Goal: Find specific page/section: Find specific page/section

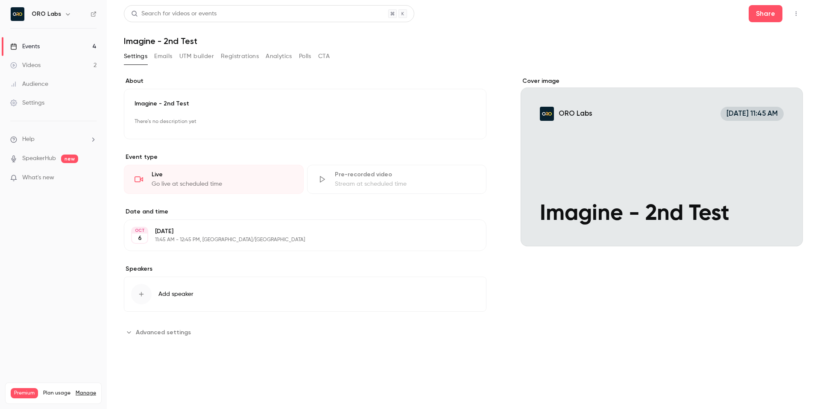
click at [795, 15] on icon "button" at bounding box center [796, 14] width 7 height 6
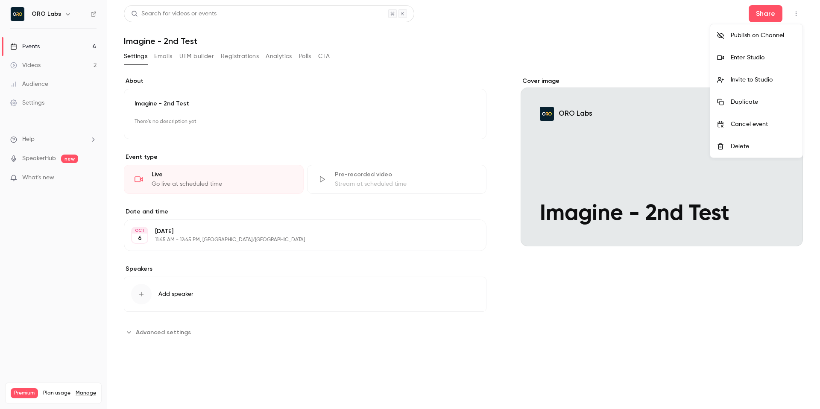
click at [751, 66] on li "Enter Studio" at bounding box center [756, 58] width 92 height 22
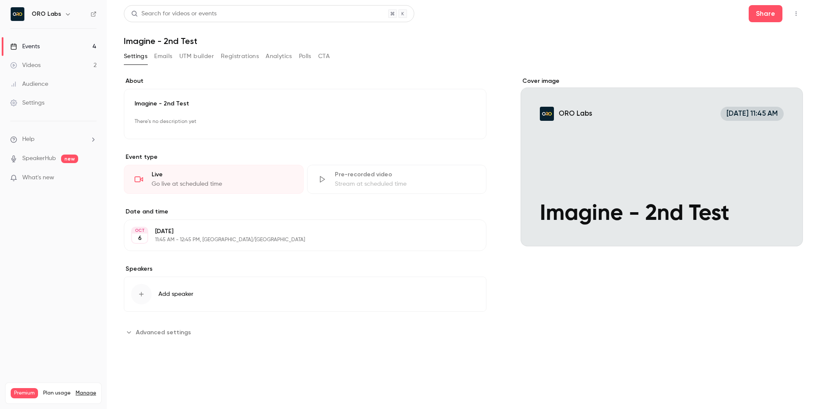
click at [67, 54] on link "Events 4" at bounding box center [53, 46] width 107 height 19
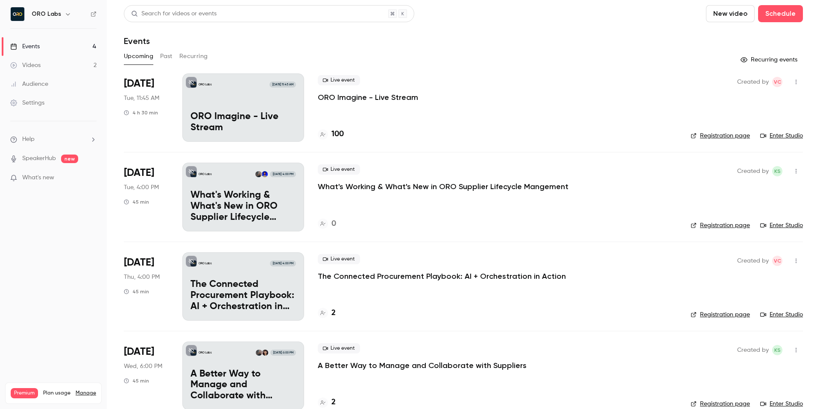
click at [78, 40] on link "Events 4" at bounding box center [53, 46] width 107 height 19
click at [162, 59] on button "Past" at bounding box center [166, 57] width 12 height 14
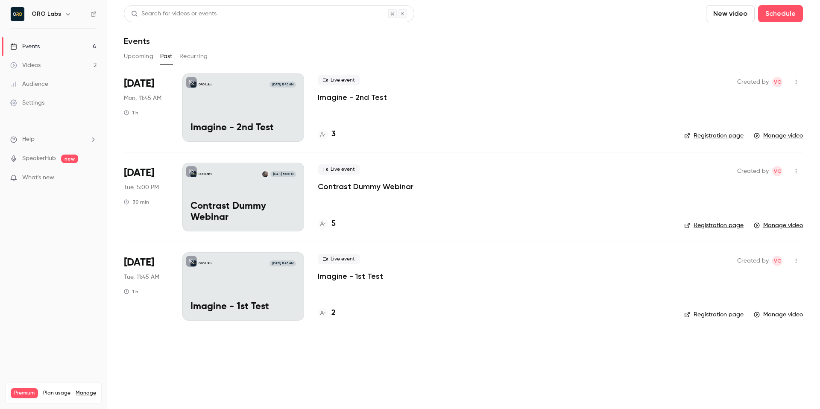
click at [548, 42] on div "Events" at bounding box center [463, 41] width 679 height 10
